Goal: Transaction & Acquisition: Download file/media

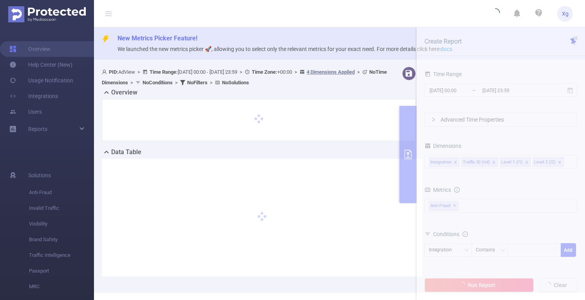
click at [446, 88] on section "PID: AdView > Time Range: [DATE] 00:00 - [DATE] 23:59 > Time Zone: +00:00 > 4 D…" at bounding box center [339, 177] width 491 height 228
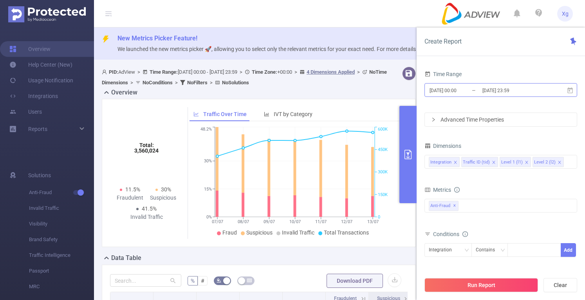
click at [442, 87] on input "[DATE] 00:00" at bounding box center [460, 90] width 63 height 11
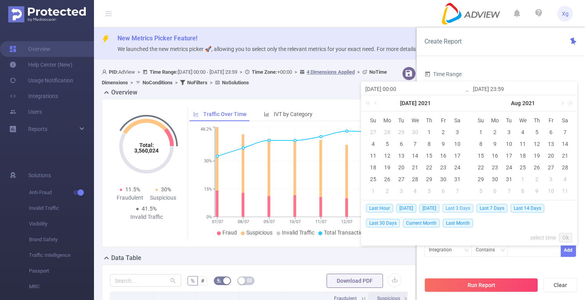
click at [456, 208] on span "Last 3 Days" at bounding box center [458, 208] width 31 height 9
type input "[DATE] 00:00"
type input "[DATE] 23:59"
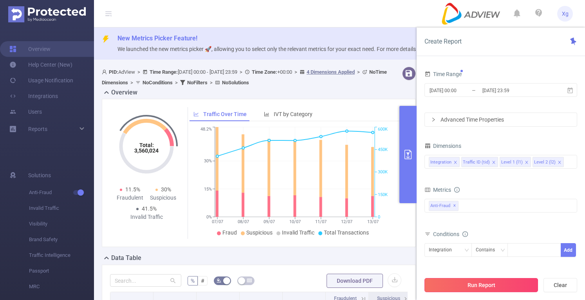
click at [445, 283] on button "Run Report" at bounding box center [482, 285] width 114 height 14
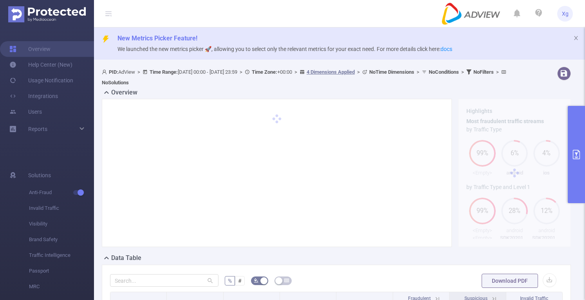
click at [577, 164] on button "primary" at bounding box center [576, 154] width 17 height 97
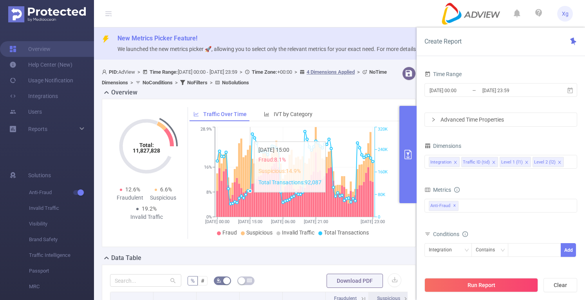
scroll to position [235, 0]
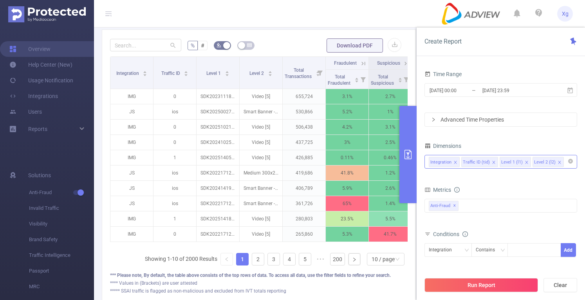
click at [493, 161] on icon "icon: close" at bounding box center [494, 162] width 3 height 3
click at [520, 161] on icon "icon: close" at bounding box center [522, 162] width 4 height 4
click at [455, 161] on icon "icon: close" at bounding box center [455, 162] width 3 height 3
click at [476, 286] on button "Run Report" at bounding box center [482, 285] width 114 height 14
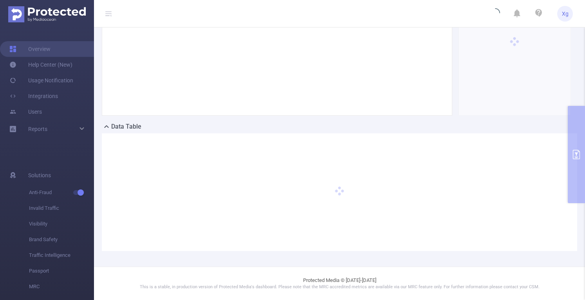
scroll to position [130, 0]
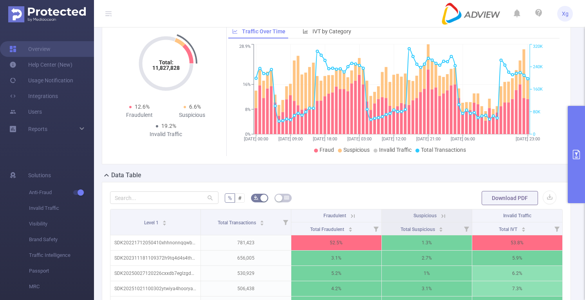
scroll to position [49, 0]
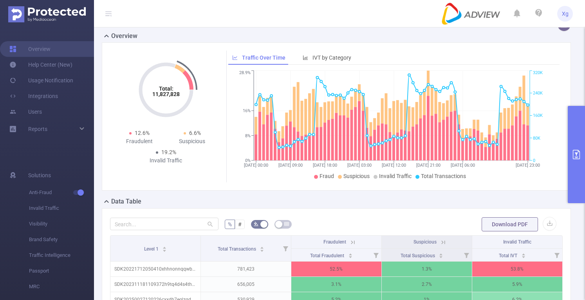
click at [551, 229] on form "% # Download PDF" at bounding box center [336, 224] width 453 height 16
click at [547, 229] on button "button" at bounding box center [550, 224] width 14 height 14
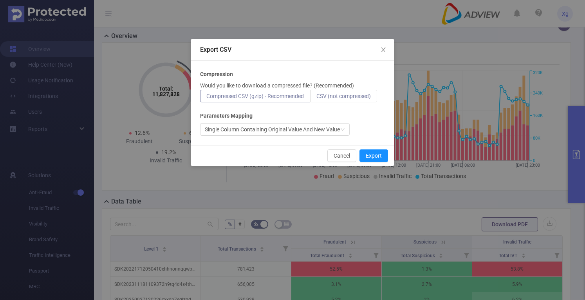
click at [344, 91] on label "CSV (not compressed)" at bounding box center [343, 96] width 67 height 13
click at [317, 98] on input "CSV (not compressed)" at bounding box center [317, 98] width 0 height 0
click at [377, 157] on button "Export" at bounding box center [374, 155] width 29 height 13
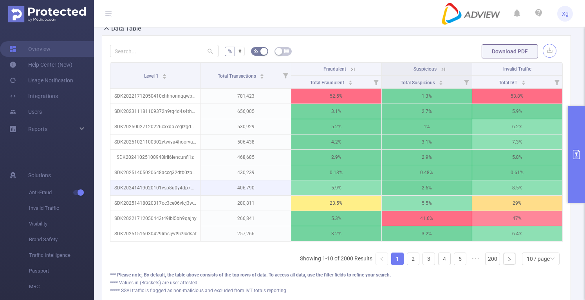
scroll to position [235, 0]
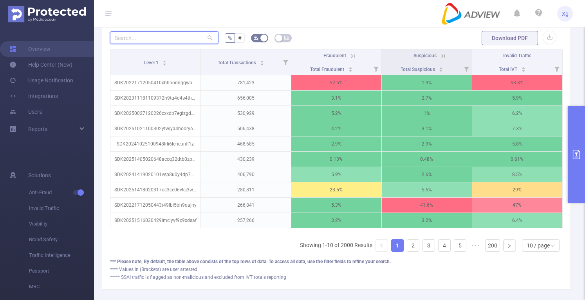
click at [171, 44] on input "text" at bounding box center [164, 37] width 109 height 13
paste input "sdk202510271004394uchtyujz4j8p0q"
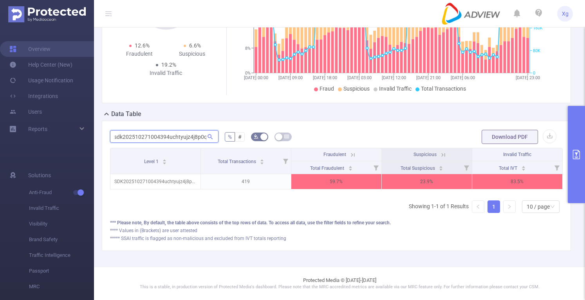
type input "sdk202510271004394uchtyujz4j8p0q"
